Goal: Browse casually

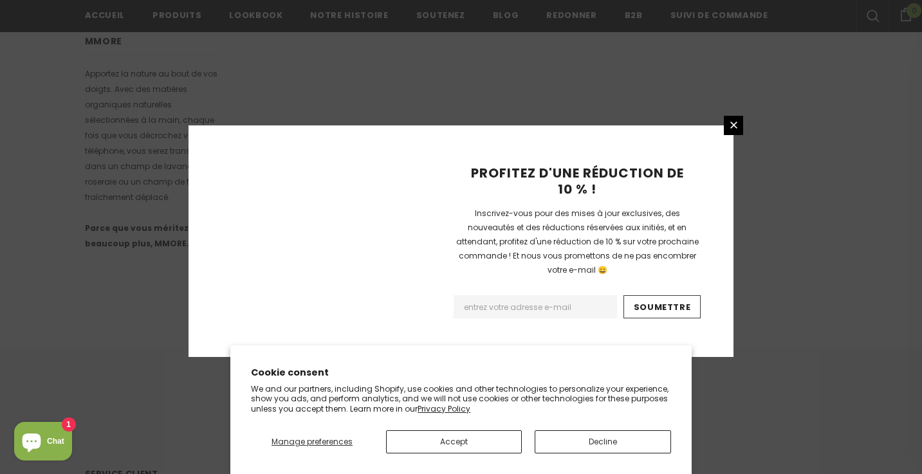
scroll to position [875, 0]
